Goal: Navigation & Orientation: Understand site structure

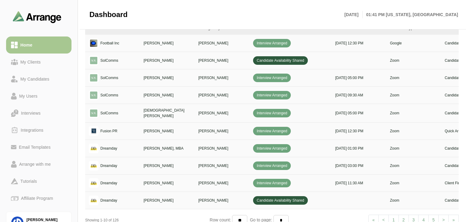
scroll to position [0, 104]
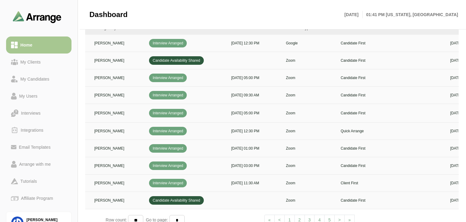
click at [276, 6] on div "Dashboard [DATE] 01:41 PM [US_STATE], [GEOGRAPHIC_DATA]" at bounding box center [273, 14] width 369 height 29
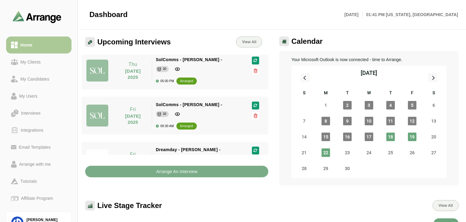
scroll to position [0, 0]
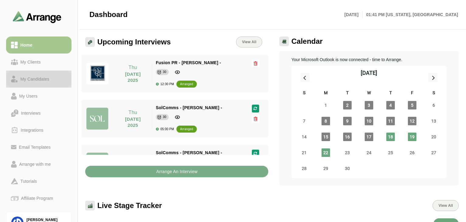
click at [38, 71] on link "My Candidates" at bounding box center [38, 79] width 65 height 17
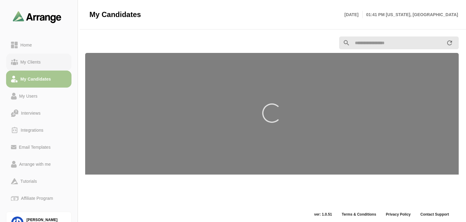
click at [37, 66] on link "My Clients" at bounding box center [38, 62] width 65 height 17
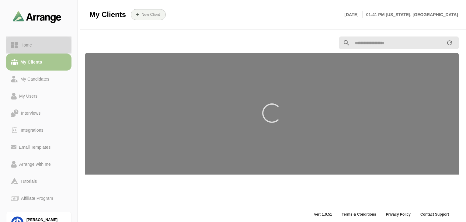
click at [39, 45] on div "Home" at bounding box center [39, 44] width 56 height 7
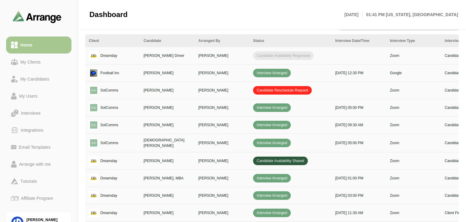
scroll to position [243, 0]
